Goal: Task Accomplishment & Management: Manage account settings

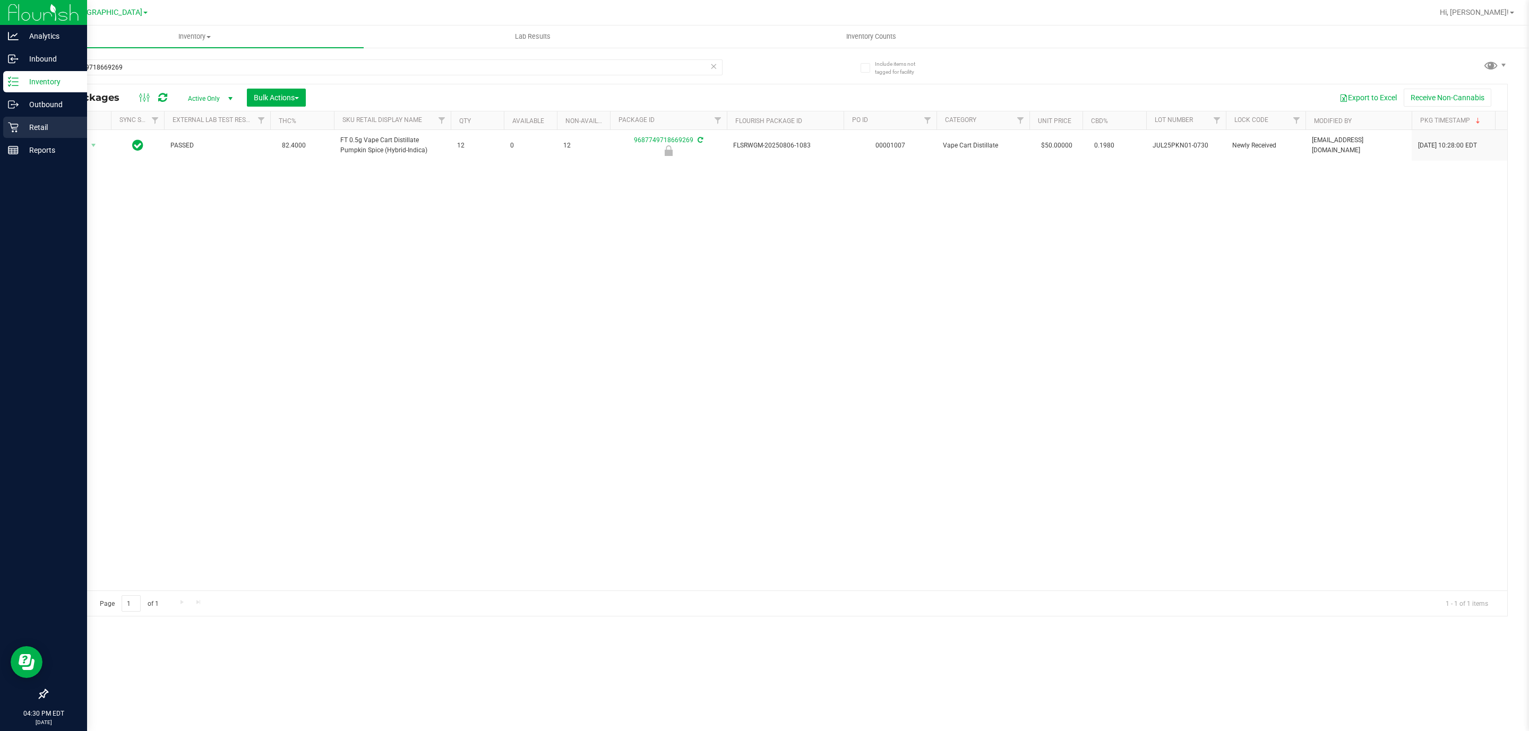
click at [22, 133] on p "Retail" at bounding box center [51, 127] width 64 height 13
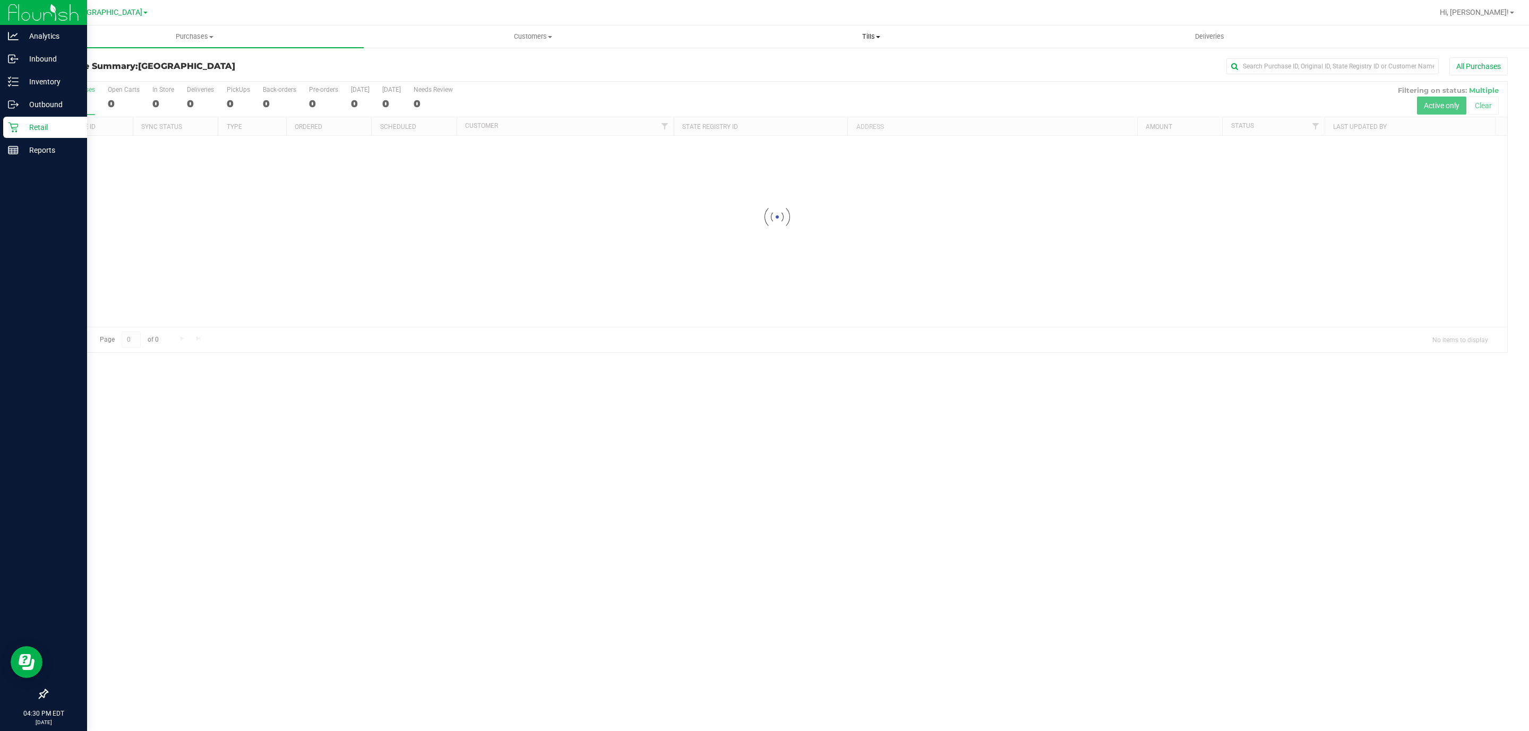
click at [876, 40] on span "Tills" at bounding box center [870, 37] width 337 height 10
click at [793, 61] on li "Manage tills" at bounding box center [871, 64] width 338 height 13
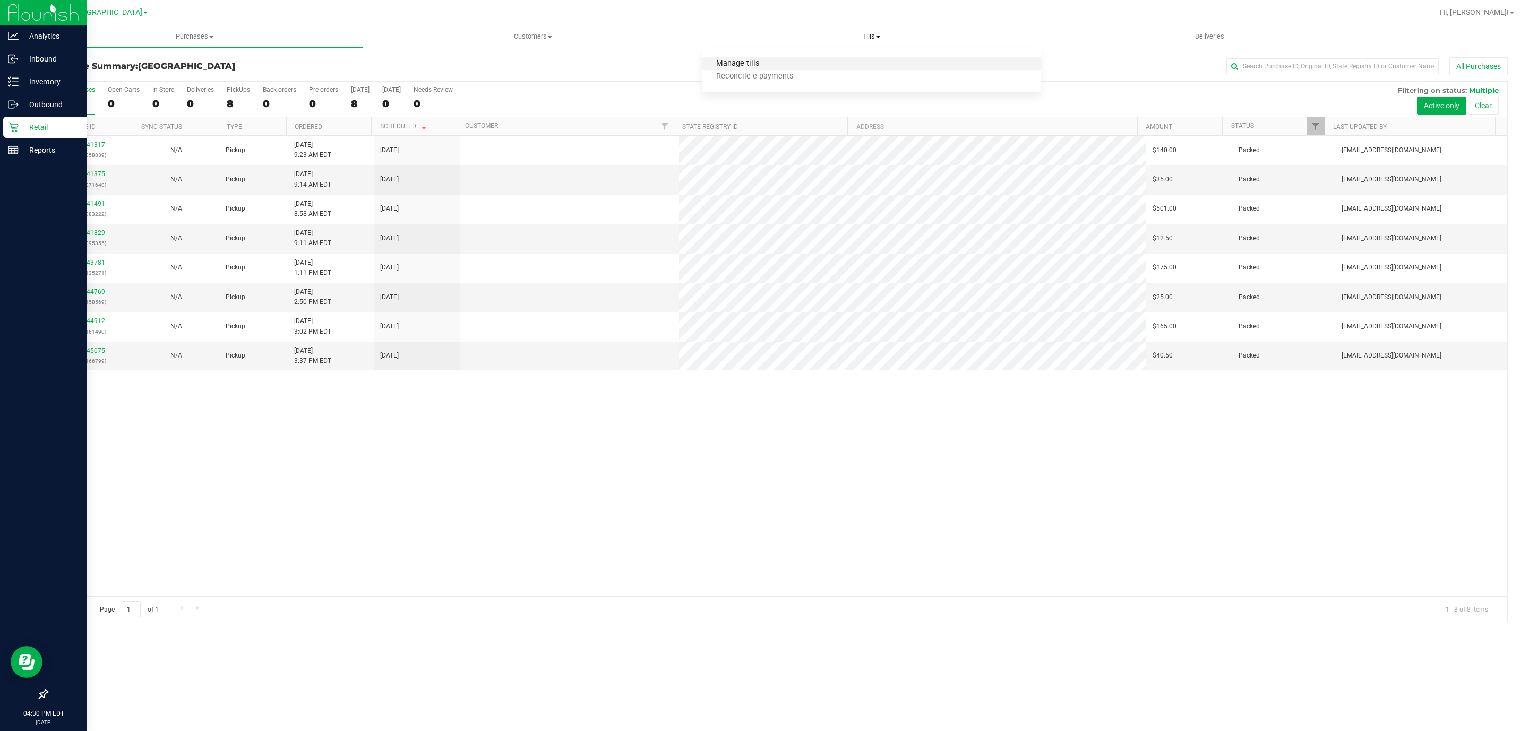
click at [755, 62] on span "Manage tills" at bounding box center [738, 63] width 72 height 9
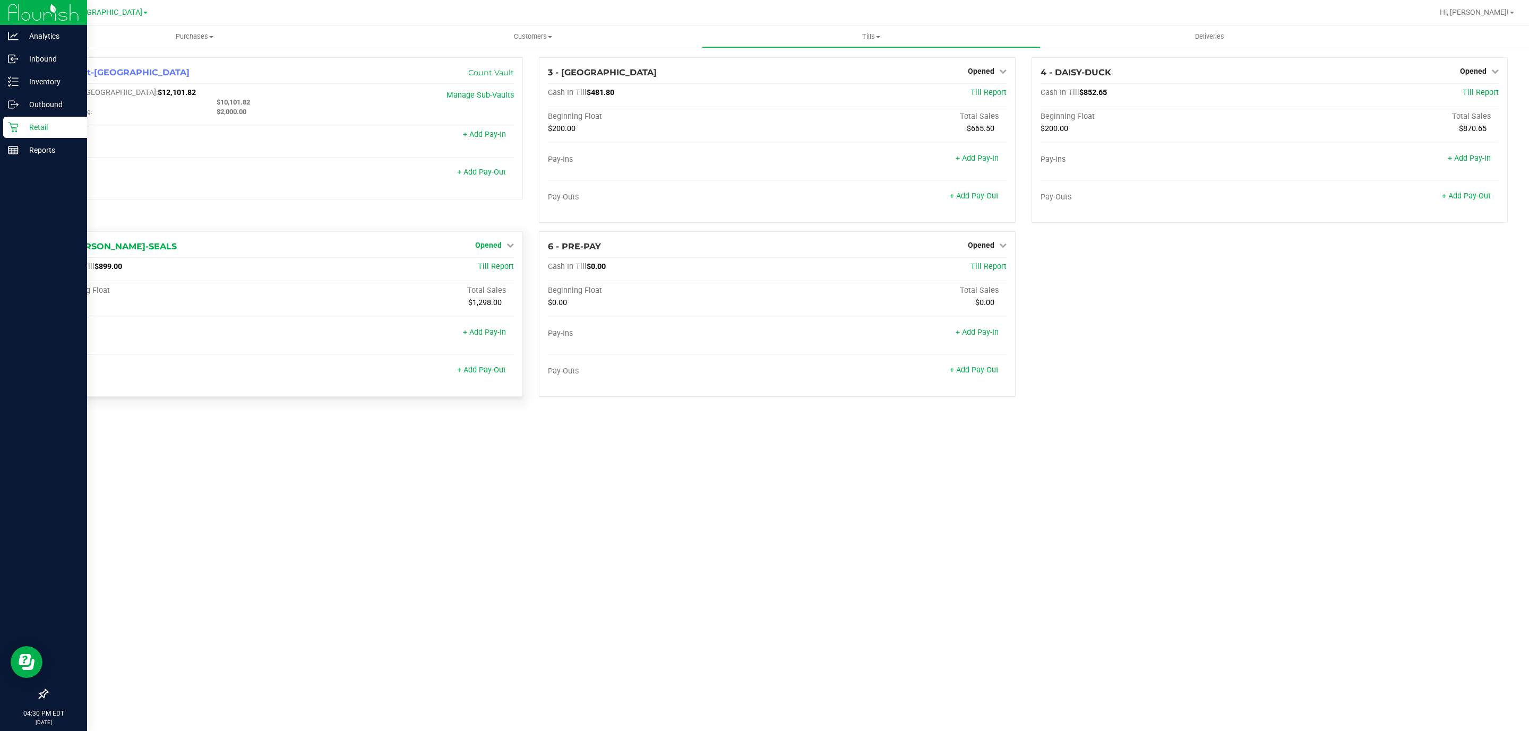
click at [495, 247] on span "Opened" at bounding box center [488, 245] width 27 height 8
click at [497, 271] on link "Close Till" at bounding box center [490, 267] width 29 height 8
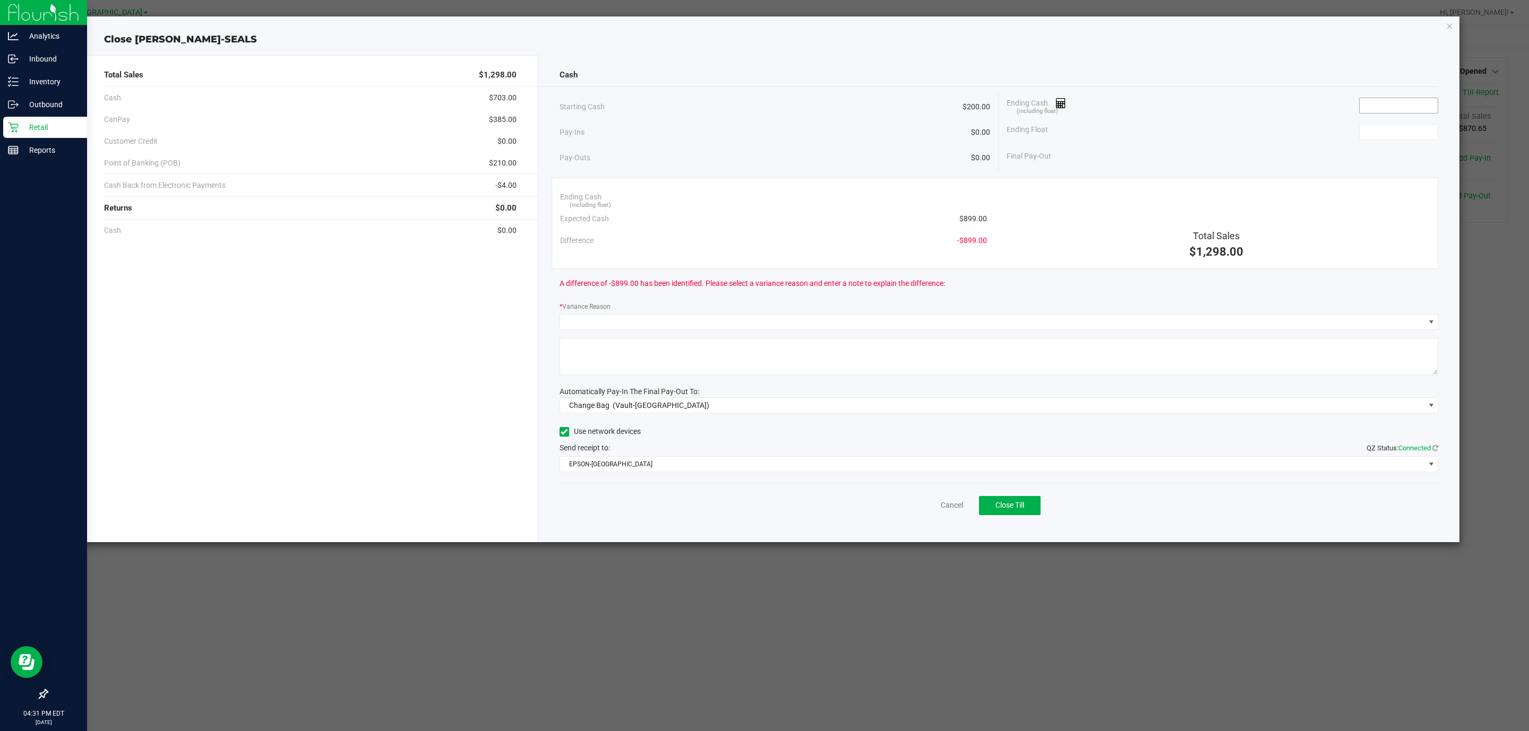
click at [1373, 109] on input at bounding box center [1398, 105] width 78 height 15
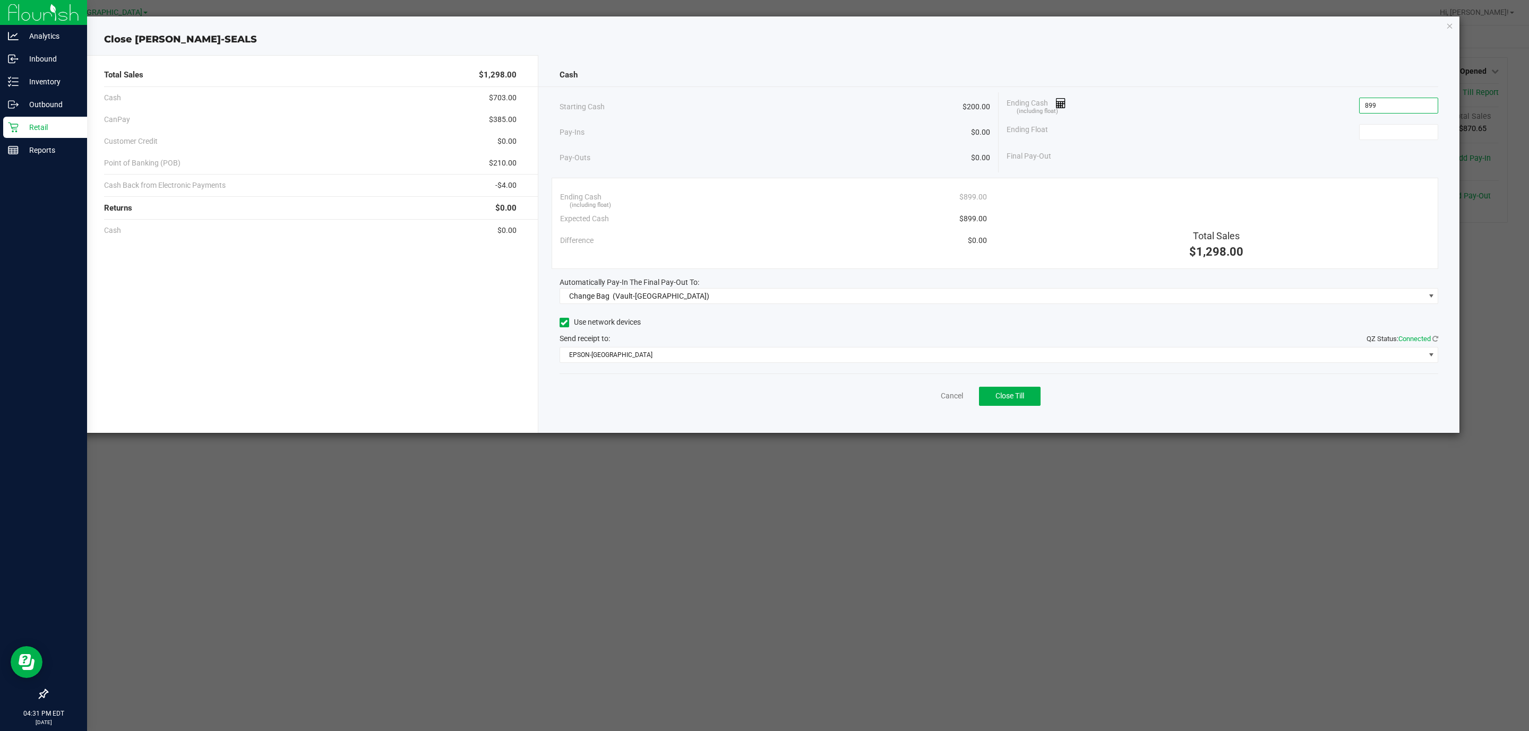
type input "$899.00"
type input "$200.00"
click at [660, 297] on span "(Vault-[GEOGRAPHIC_DATA])" at bounding box center [661, 296] width 97 height 8
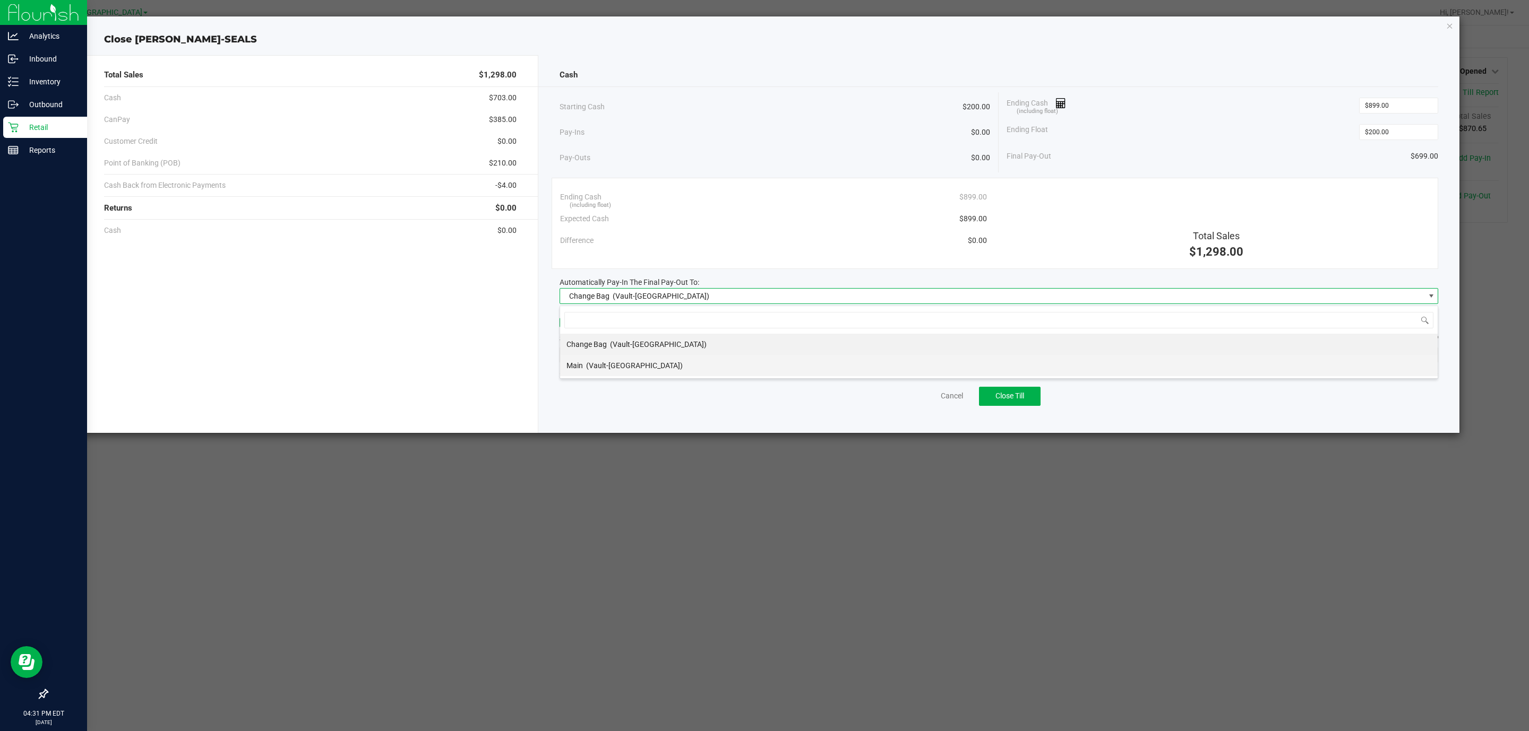
click at [606, 366] on span "(Vault-[GEOGRAPHIC_DATA])" at bounding box center [634, 365] width 97 height 8
click at [639, 354] on span "EPSON-[GEOGRAPHIC_DATA]" at bounding box center [992, 355] width 865 height 15
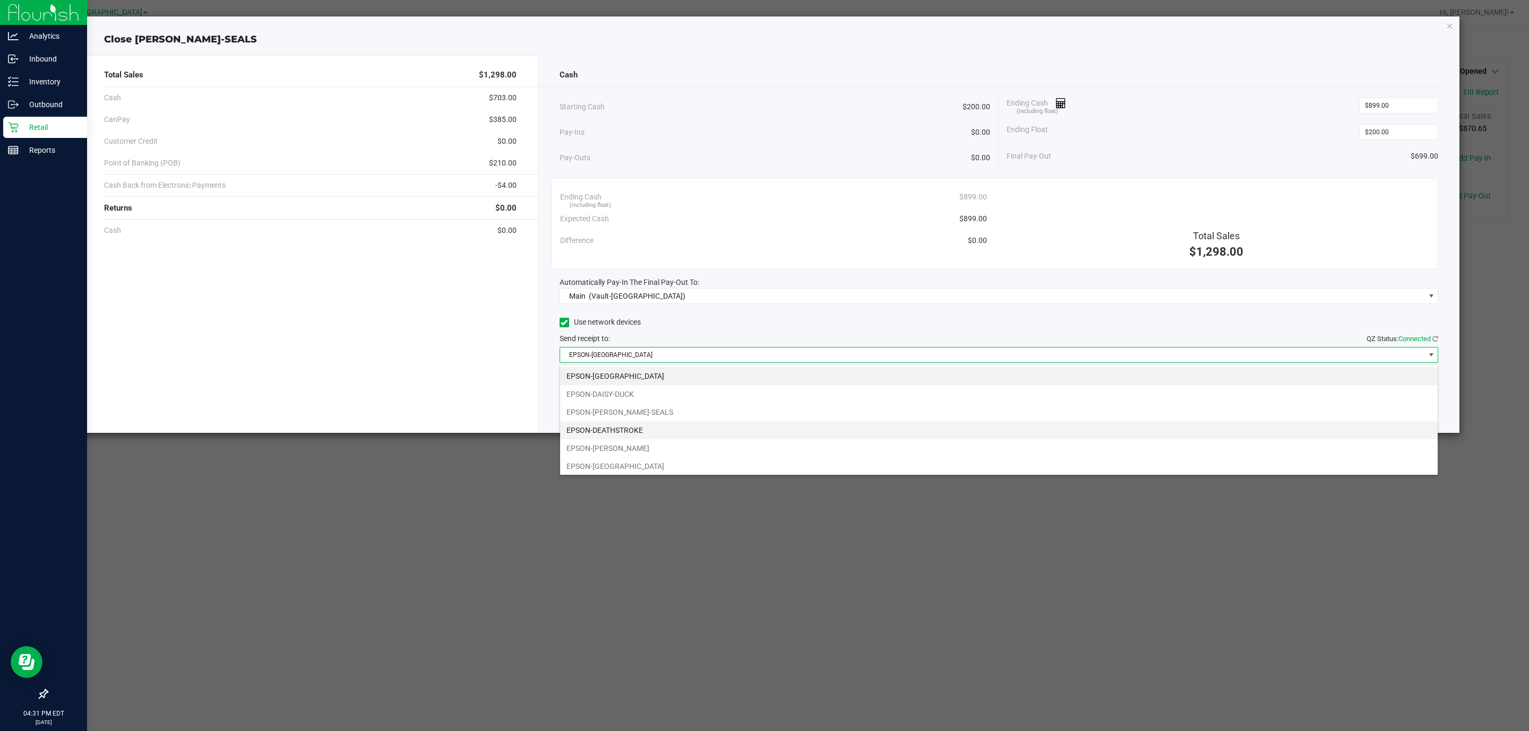
click at [690, 435] on li "EPSON-DEATHSTROKE" at bounding box center [998, 430] width 877 height 18
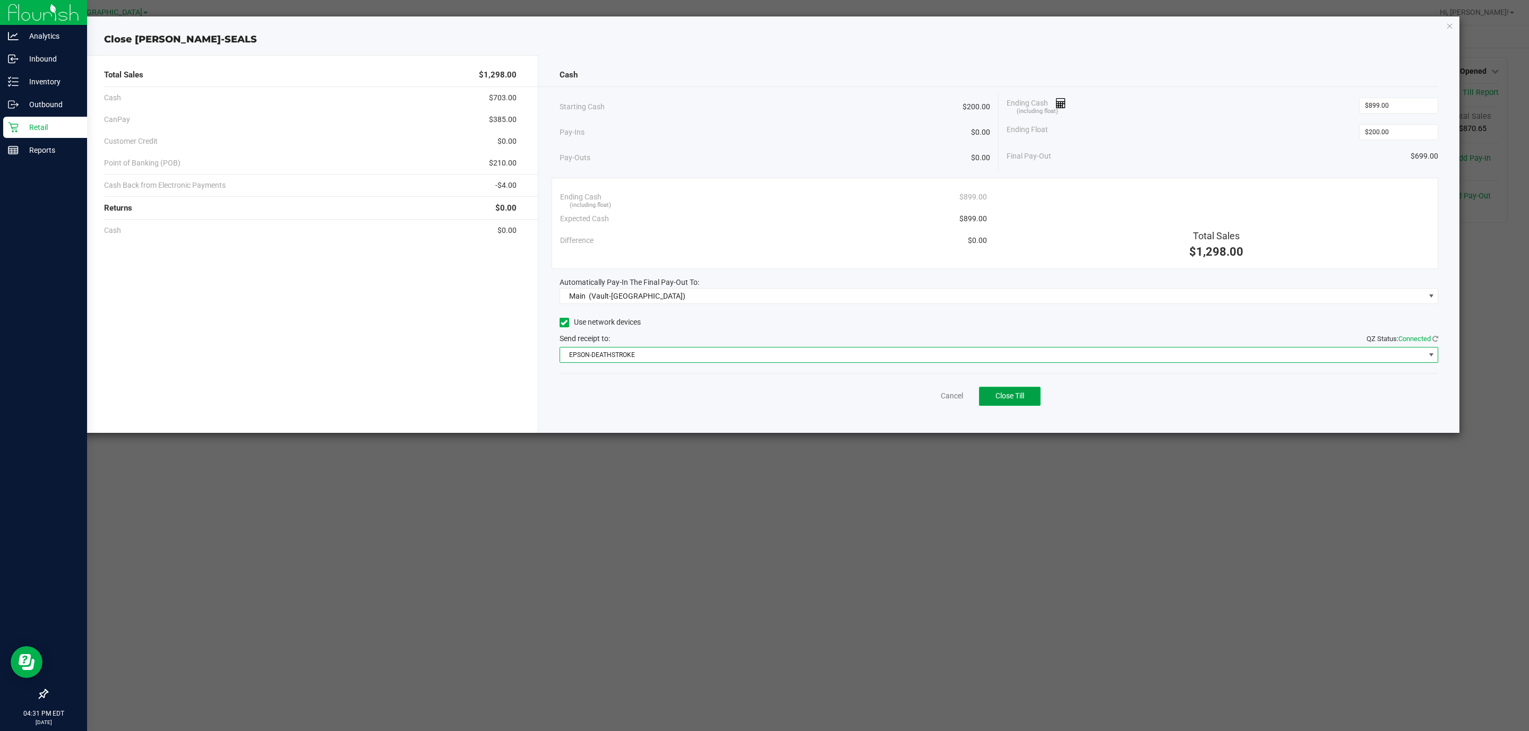
click at [1007, 400] on span "Close Till" at bounding box center [1009, 396] width 29 height 8
click at [924, 393] on link "Dismiss" at bounding box center [928, 396] width 25 height 11
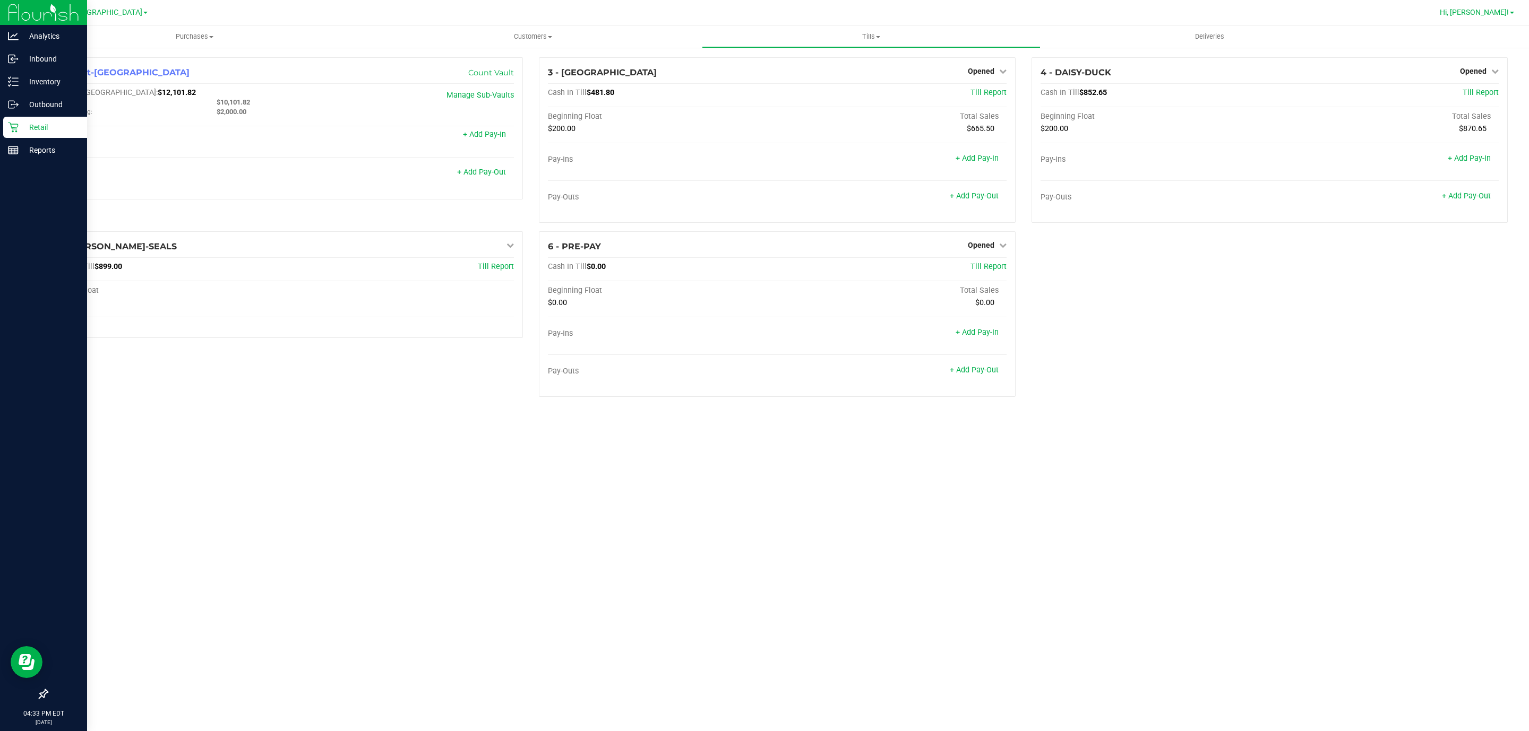
click at [1464, 7] on link "Hi, [PERSON_NAME]!" at bounding box center [1476, 12] width 83 height 11
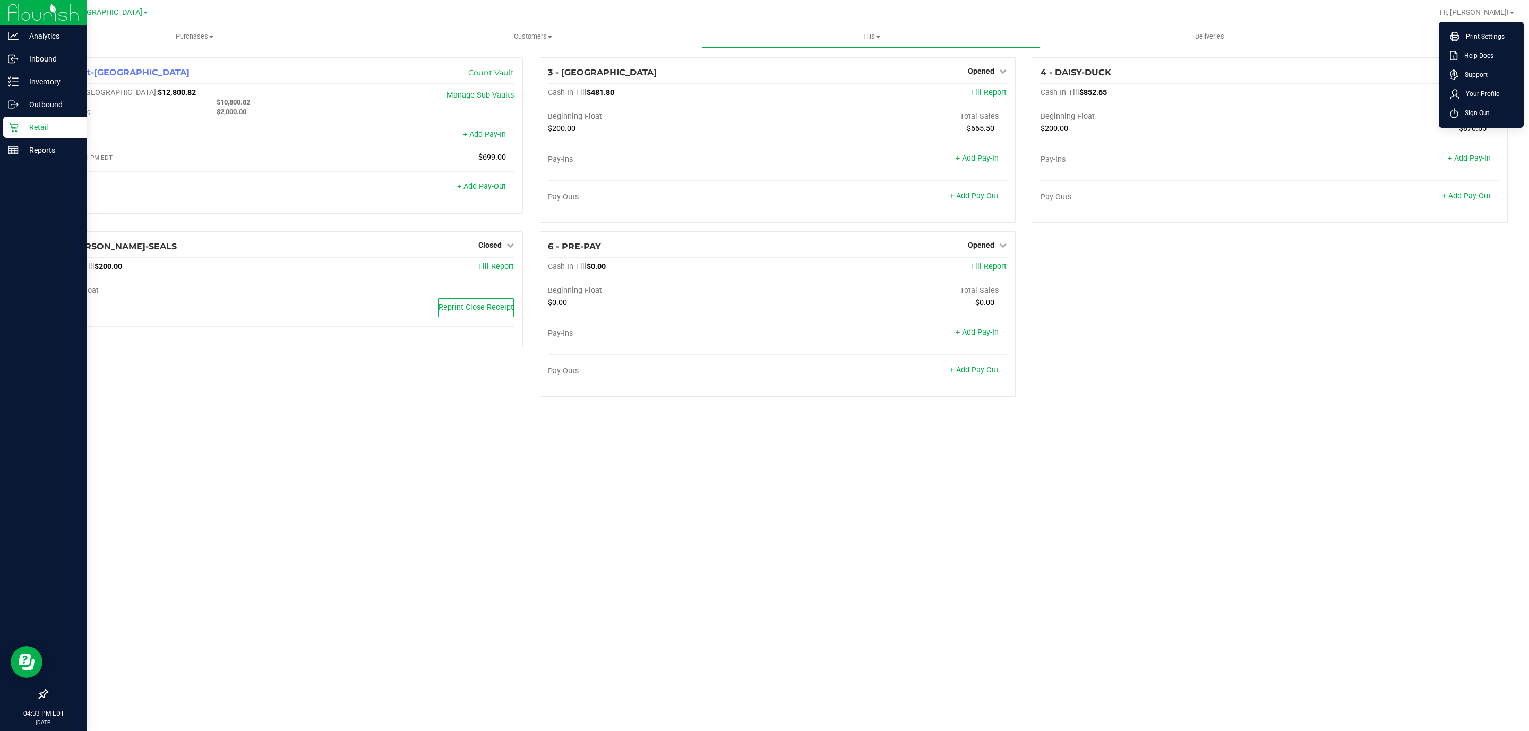
drag, startPoint x: 1462, startPoint y: 109, endPoint x: 1420, endPoint y: 234, distance: 132.1
click at [1462, 109] on span "Sign Out" at bounding box center [1473, 113] width 31 height 11
